Goal: Information Seeking & Learning: Learn about a topic

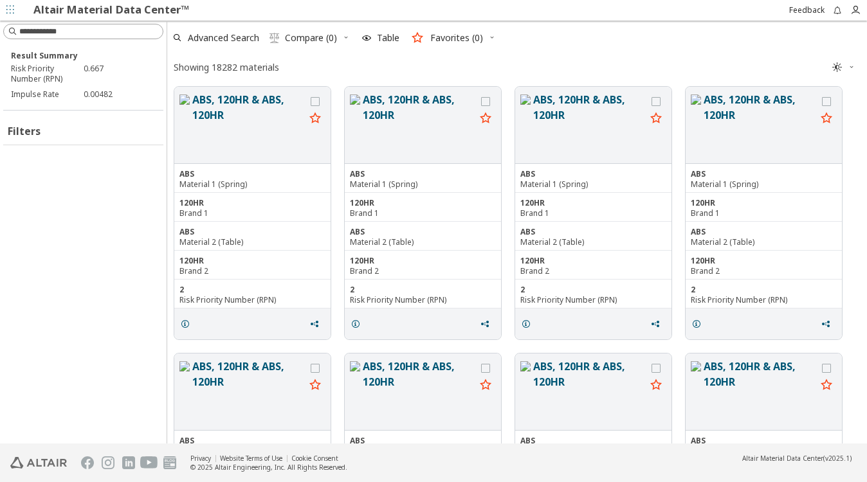
scroll to position [353, 689]
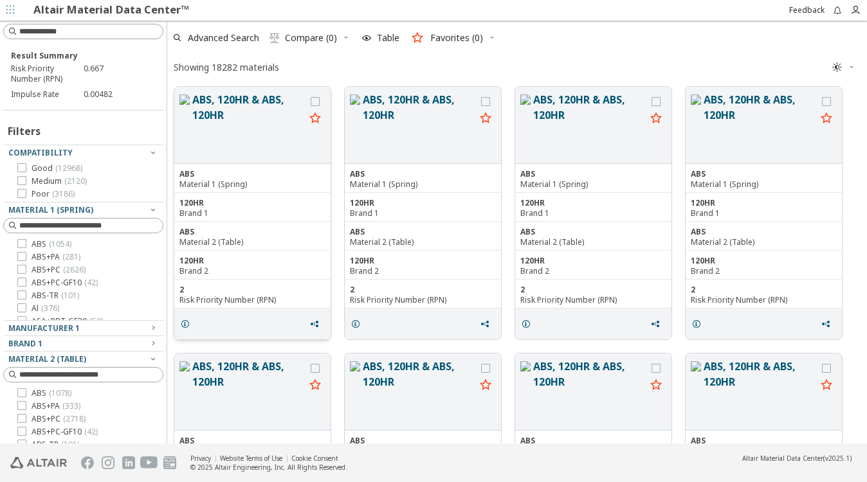
click at [218, 105] on button "ABS, 120HR & ABS, 120HR" at bounding box center [248, 125] width 113 height 66
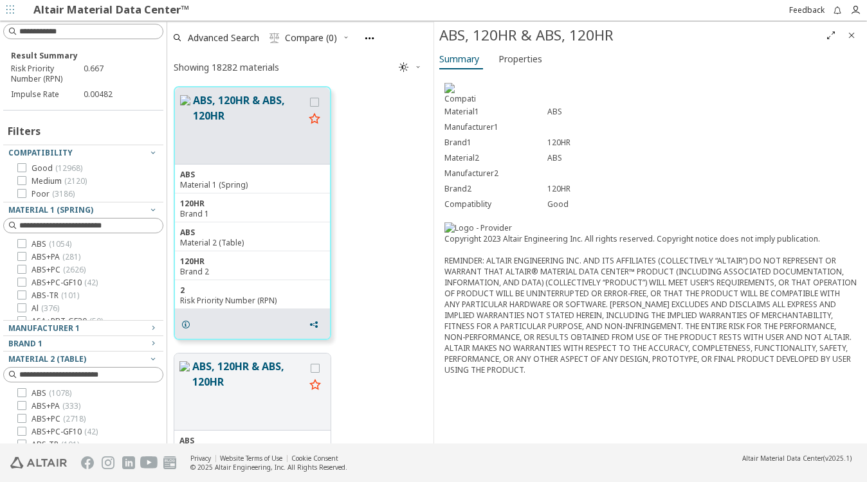
click at [606, 60] on div "Summary Properties" at bounding box center [650, 61] width 433 height 24
click at [594, 91] on div "Material1 ABS Manufacturer1 Brand1 120HR Material2 ABS Manufacturer2 Brand2 120…" at bounding box center [650, 258] width 433 height 371
click at [854, 33] on icon "Close" at bounding box center [851, 35] width 10 height 10
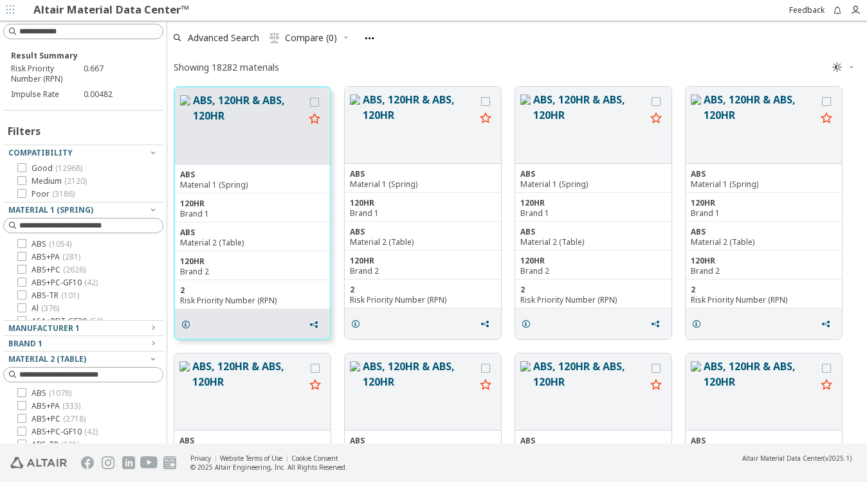
scroll to position [353, 689]
click at [559, 59] on div "Showing 18282 materials " at bounding box center [517, 67] width 700 height 25
click at [259, 72] on div "Showing 18282 materials" at bounding box center [226, 67] width 105 height 12
click at [369, 71] on div "Showing 18282 materials " at bounding box center [517, 67] width 700 height 25
